Goal: Information Seeking & Learning: Check status

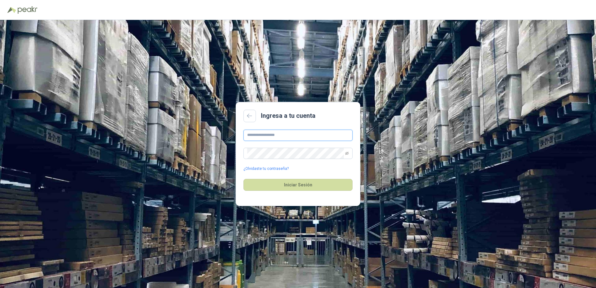
click at [259, 137] on input "text" at bounding box center [298, 135] width 109 height 11
type input "**********"
click at [244, 179] on button "Iniciar Sesión" at bounding box center [298, 185] width 109 height 12
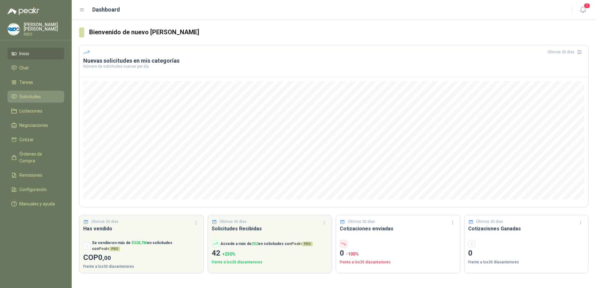
click at [36, 94] on span "Solicitudes" at bounding box center [30, 96] width 22 height 7
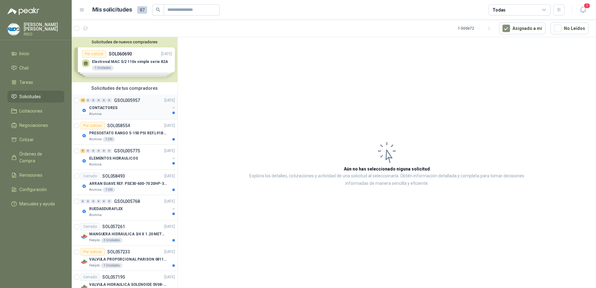
click at [127, 106] on div "CONTACTORES" at bounding box center [129, 107] width 81 height 7
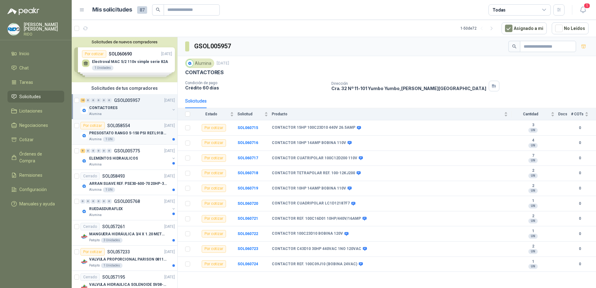
click at [136, 127] on div "Por cotizar SOL058554 [DATE]" at bounding box center [127, 125] width 95 height 7
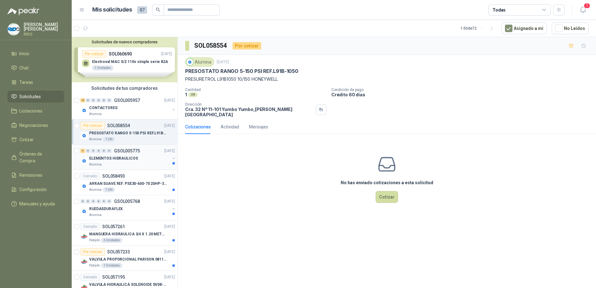
click at [132, 156] on p "ELEMENTOS HIDRAULICOS" at bounding box center [113, 159] width 49 height 6
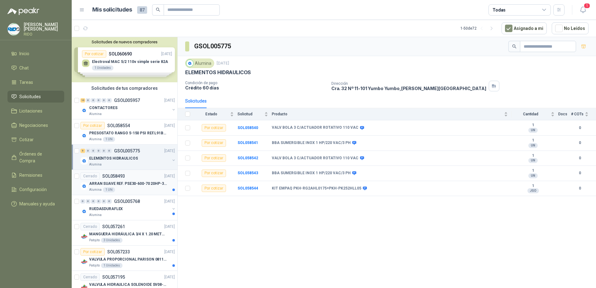
click at [147, 178] on div "Cerrado SOL058493 [DATE]" at bounding box center [127, 176] width 95 height 7
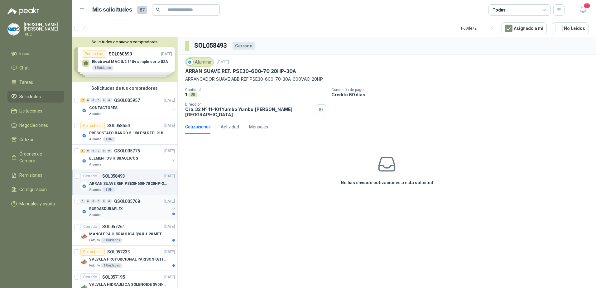
click at [147, 207] on div "RUEDASDURAFLEX" at bounding box center [129, 208] width 81 height 7
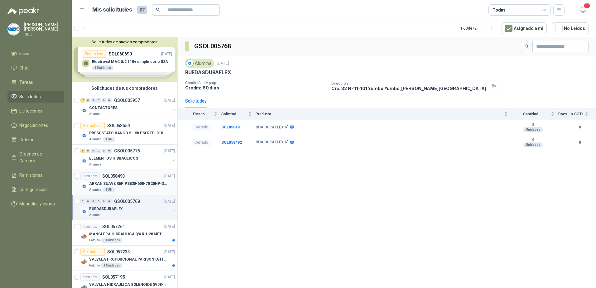
scroll to position [62, 0]
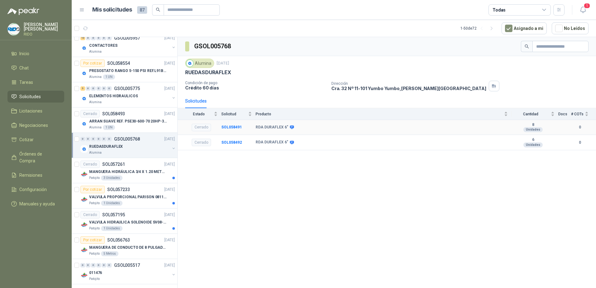
click at [200, 128] on div "Cerrado" at bounding box center [201, 127] width 19 height 7
click at [198, 141] on div "Cerrado" at bounding box center [201, 142] width 19 height 7
click at [267, 125] on b "RDA DURAFLEX 6"" at bounding box center [272, 127] width 33 height 5
click at [227, 128] on b "SOL058491" at bounding box center [231, 127] width 21 height 4
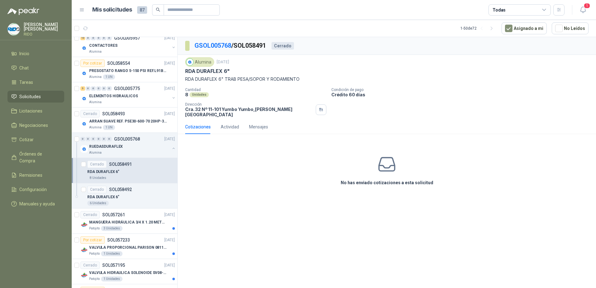
click at [194, 124] on div "Cotizaciones" at bounding box center [198, 127] width 26 height 7
click at [226, 124] on div "Actividad" at bounding box center [230, 127] width 18 height 7
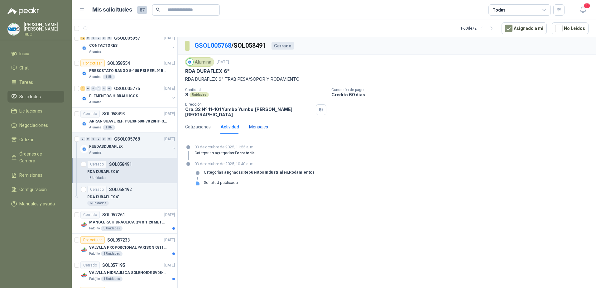
click at [255, 124] on div "Mensajes" at bounding box center [258, 127] width 19 height 7
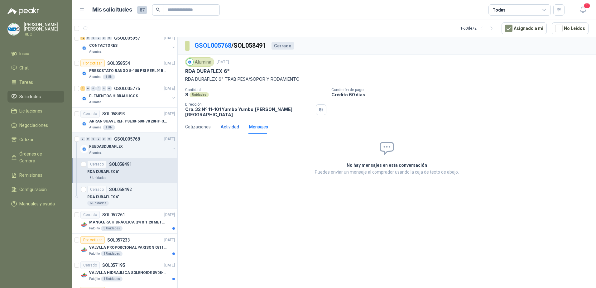
drag, startPoint x: 235, startPoint y: 124, endPoint x: 226, endPoint y: 125, distance: 9.5
click at [235, 124] on div "Actividad" at bounding box center [230, 127] width 18 height 7
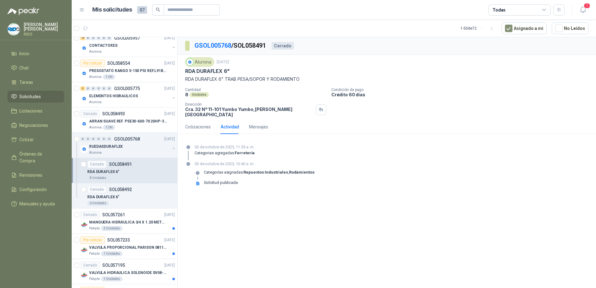
click at [141, 167] on div "Cerrado SOL058491" at bounding box center [131, 164] width 88 height 7
click at [136, 193] on div "Cerrado SOL058492" at bounding box center [131, 189] width 88 height 7
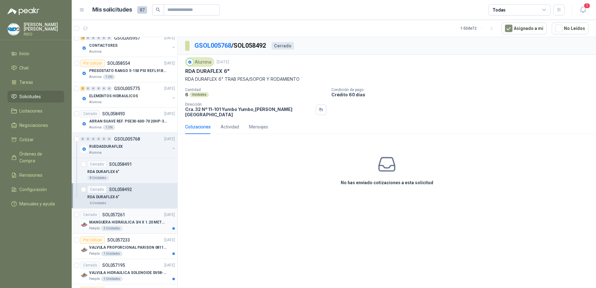
click at [120, 210] on article "Cerrado SOL057261 [DATE] MANGUERA HIDRÁULICA 3/4 X 1.20 METROS DE LONGITUD HR-H…" at bounding box center [125, 221] width 106 height 25
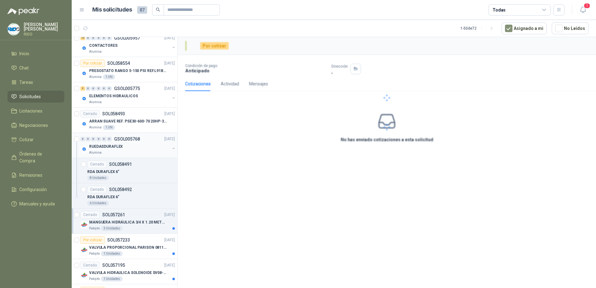
click at [118, 143] on div "RUEDASDURAFLEX" at bounding box center [129, 146] width 81 height 7
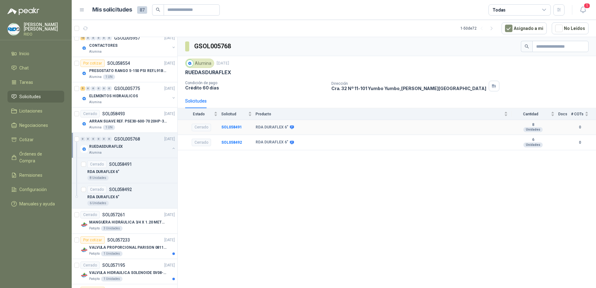
click at [201, 126] on div "Cerrado" at bounding box center [201, 127] width 19 height 7
click at [197, 141] on div "Cerrado" at bounding box center [201, 142] width 19 height 7
click at [124, 214] on p "SOL057261" at bounding box center [113, 215] width 23 height 4
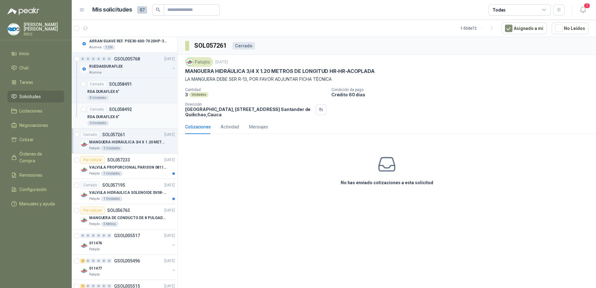
scroll to position [187, 0]
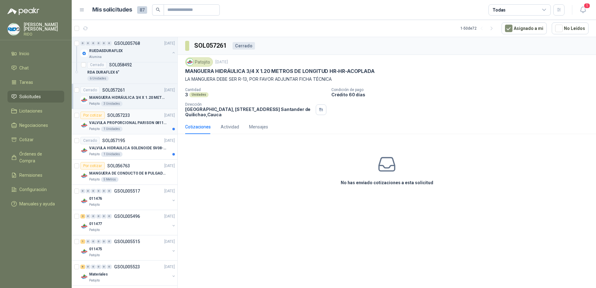
click at [128, 121] on p "VALVULA PROPORCIONAL PARISON 0811404612 / 4WRPEH6C4 REXROTH" at bounding box center [128, 123] width 78 height 6
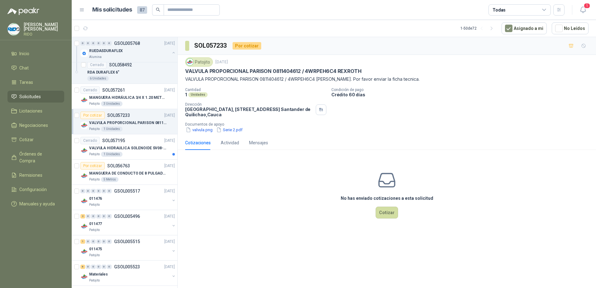
click at [135, 115] on div "Por cotizar SOL057233 [DATE]" at bounding box center [127, 115] width 95 height 7
click at [143, 141] on div "Cerrado SOL057195 [DATE]" at bounding box center [127, 140] width 95 height 7
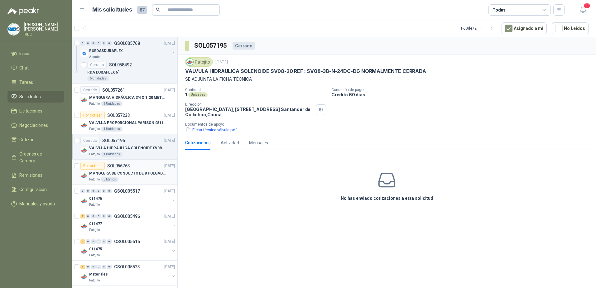
click at [140, 170] on div "MANGUERA DE CONDUCTO DE 8 PULGADAS DE ALAMBRE DE ACERO PU" at bounding box center [132, 173] width 86 height 7
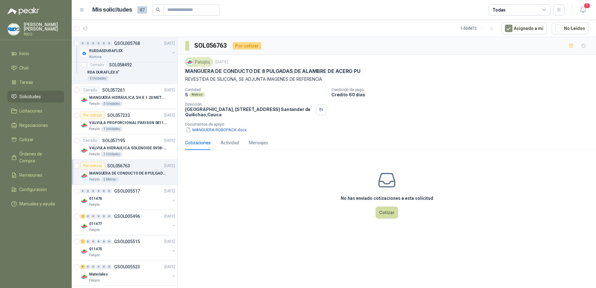
click at [145, 162] on article "Por cotizar SOL056763 [DATE] MANGUERA DE CONDUCTO DE 8 PULGADAS DE ALAMBRE [PER…" at bounding box center [125, 172] width 106 height 25
click at [143, 166] on div "Por cotizar SOL056763 [DATE]" at bounding box center [127, 165] width 95 height 7
click at [131, 196] on div "011476" at bounding box center [129, 198] width 81 height 7
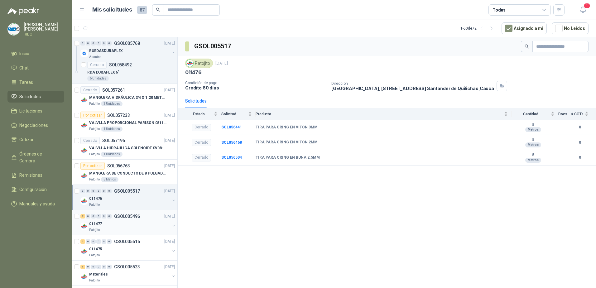
click at [144, 221] on div "011477" at bounding box center [129, 223] width 81 height 7
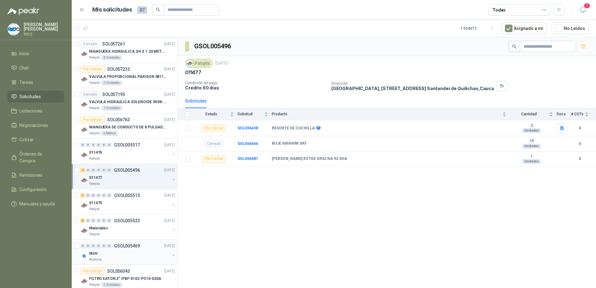
scroll to position [312, 0]
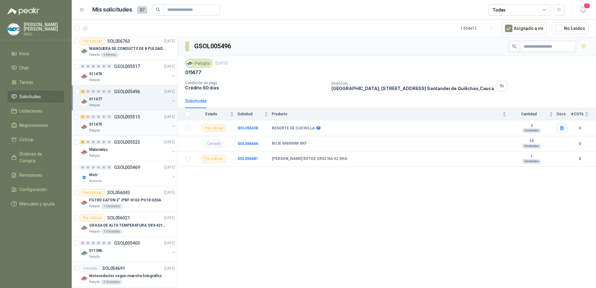
click at [130, 122] on div "011475" at bounding box center [129, 124] width 81 height 7
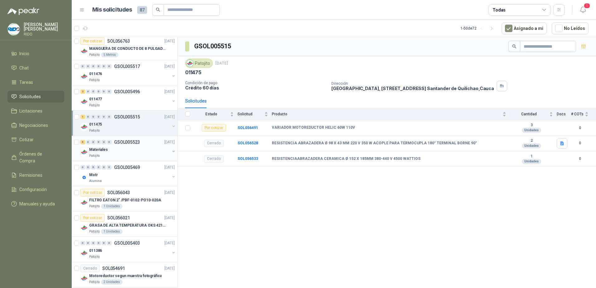
click at [144, 148] on div "Materiales" at bounding box center [129, 149] width 81 height 7
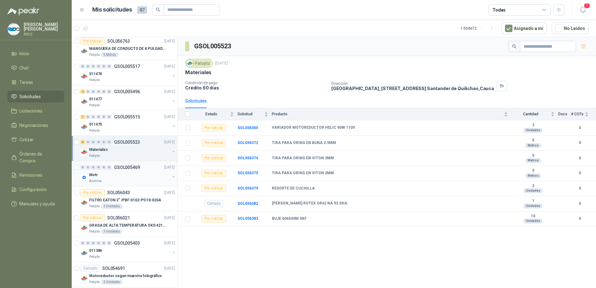
click at [142, 170] on div "0 0 0 0 0 0 GSOL005469 [DATE]" at bounding box center [128, 167] width 96 height 7
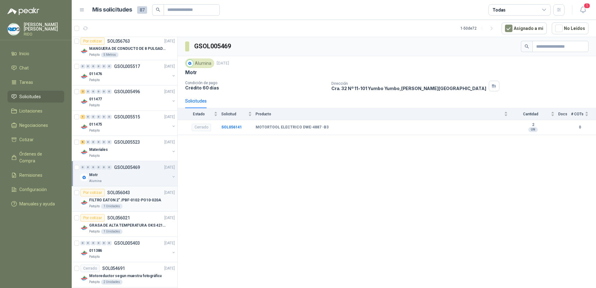
click at [144, 193] on div "Por cotizar SOL056043 [DATE]" at bounding box center [127, 192] width 95 height 7
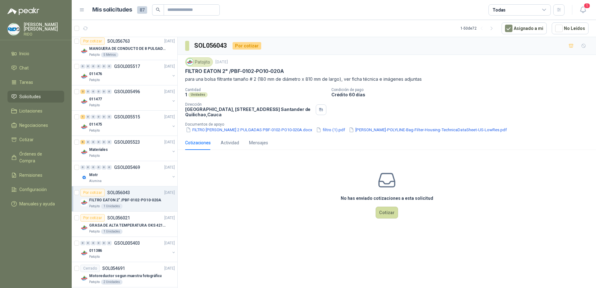
click at [142, 192] on div "Por cotizar SOL056043 [DATE]" at bounding box center [127, 192] width 95 height 7
click at [138, 221] on div "Por cotizar SOL056021 [DATE]" at bounding box center [127, 217] width 95 height 7
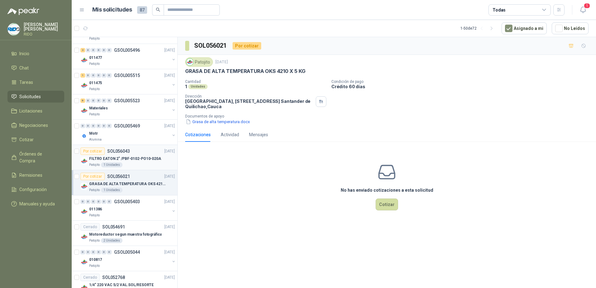
scroll to position [406, 0]
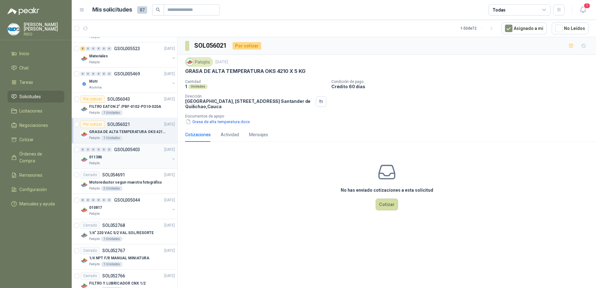
click at [142, 158] on div "011386" at bounding box center [129, 156] width 81 height 7
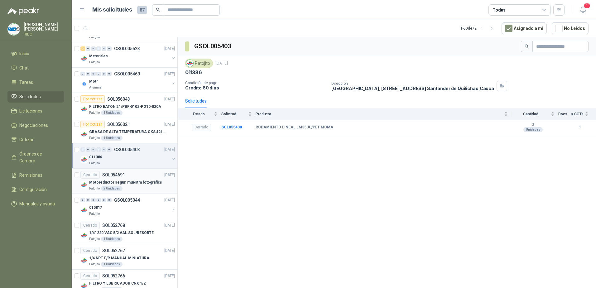
click at [137, 179] on div "Motoreductor segun muestra fotográfica" at bounding box center [132, 182] width 86 height 7
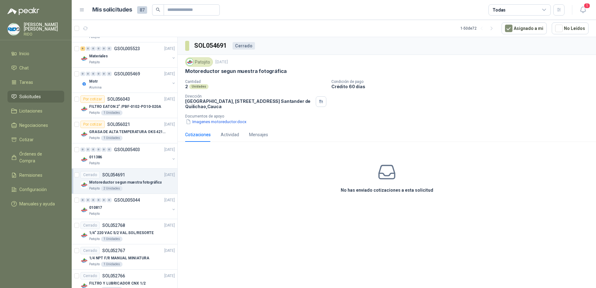
click at [12, 29] on img at bounding box center [14, 29] width 12 height 12
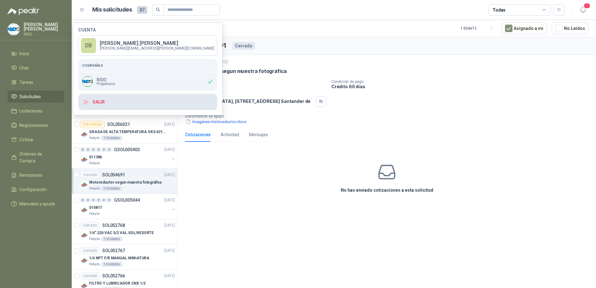
click at [104, 104] on button "Salir" at bounding box center [147, 102] width 139 height 16
